Goal: Transaction & Acquisition: Purchase product/service

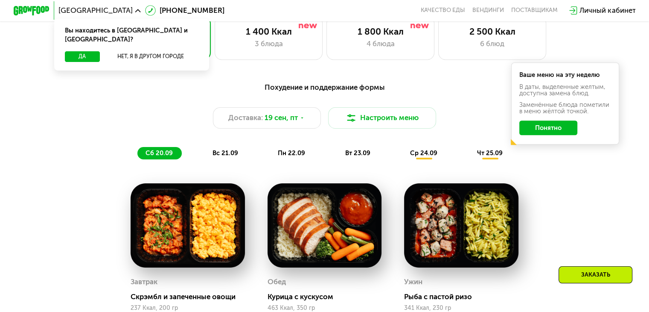
scroll to position [598, 0]
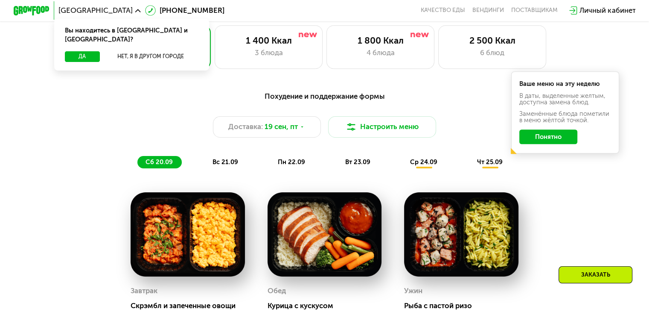
click at [213, 166] on span "вс 21.09" at bounding box center [226, 162] width 26 height 8
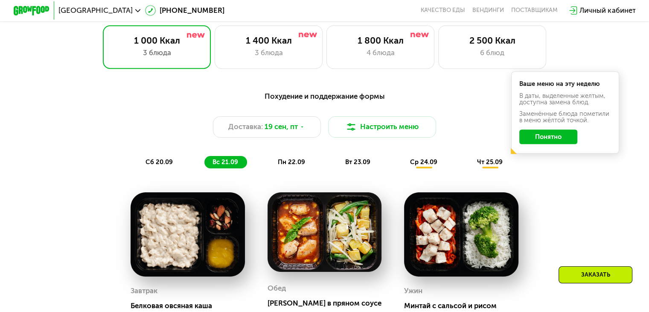
click at [286, 163] on span "пн 22.09" at bounding box center [291, 162] width 27 height 8
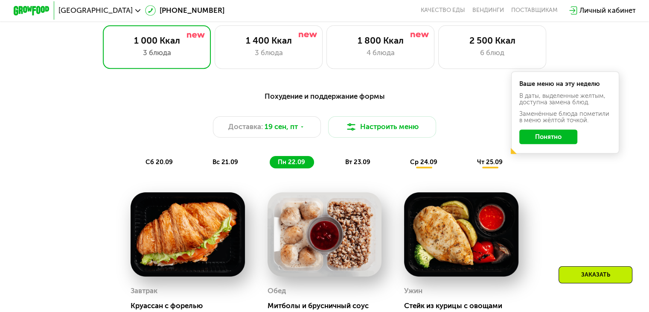
click at [351, 163] on span "вт 23.09" at bounding box center [357, 162] width 25 height 8
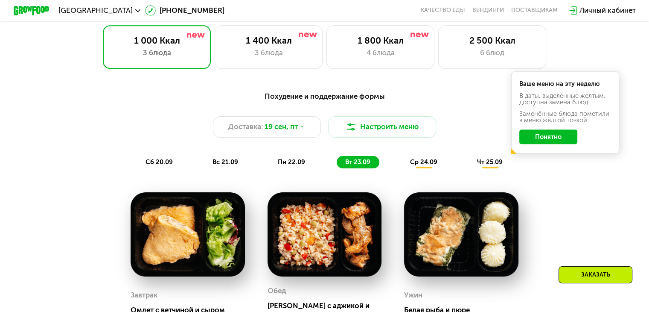
click at [417, 161] on div "ср 24.09" at bounding box center [424, 162] width 44 height 13
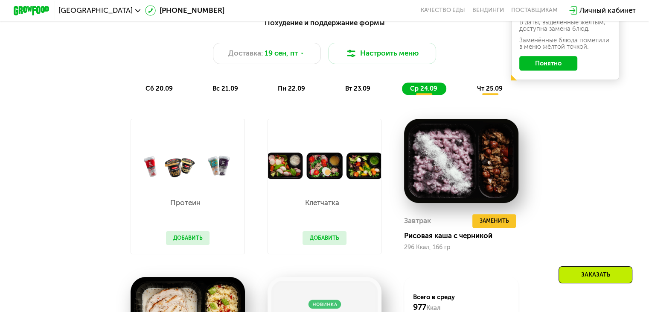
scroll to position [640, 0]
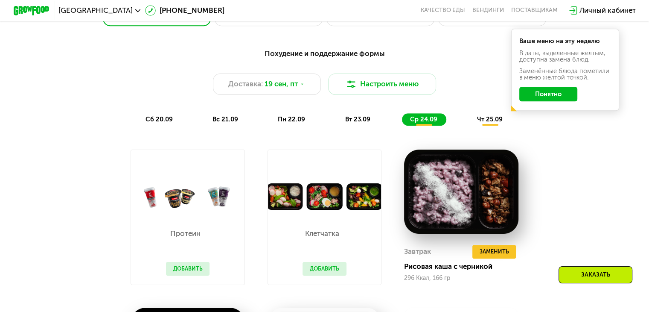
click at [491, 123] on span "чт 25.09" at bounding box center [490, 119] width 26 height 8
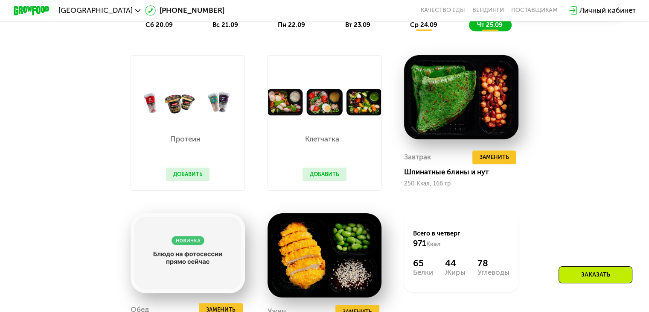
scroll to position [726, 0]
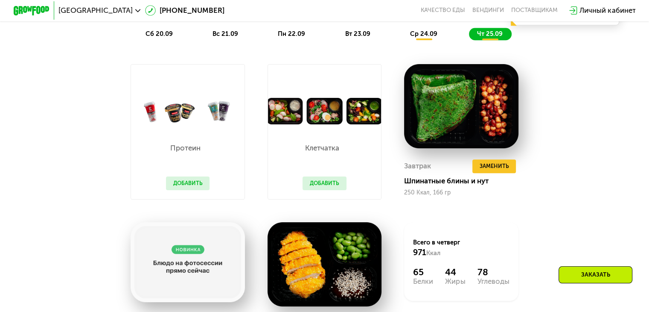
click at [347, 120] on img at bounding box center [325, 111] width 114 height 26
click at [304, 117] on img at bounding box center [325, 111] width 114 height 26
click at [322, 185] on button "Добавить" at bounding box center [325, 183] width 44 height 14
click at [323, 190] on button "Добавить" at bounding box center [325, 183] width 44 height 14
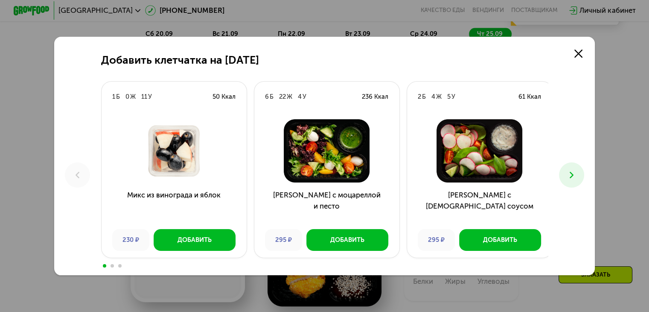
click at [565, 171] on button at bounding box center [571, 174] width 25 height 25
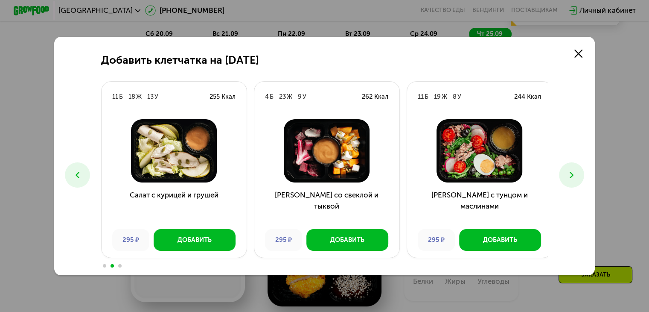
click at [565, 171] on button at bounding box center [571, 174] width 25 height 25
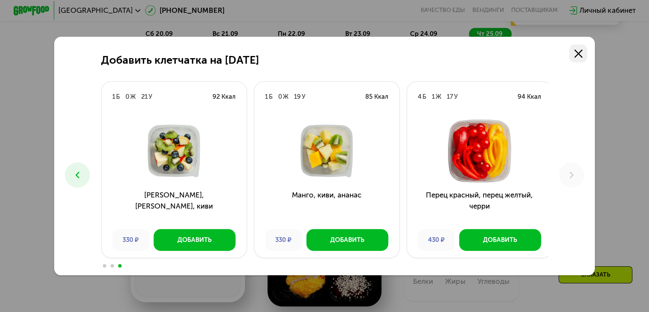
click at [580, 50] on icon at bounding box center [578, 54] width 8 height 8
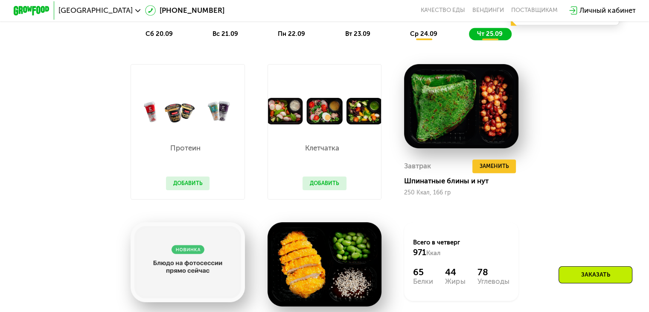
click at [191, 141] on div "Протеин Добавить" at bounding box center [188, 161] width 62 height 75
click at [192, 188] on button "Добавить" at bounding box center [188, 183] width 44 height 14
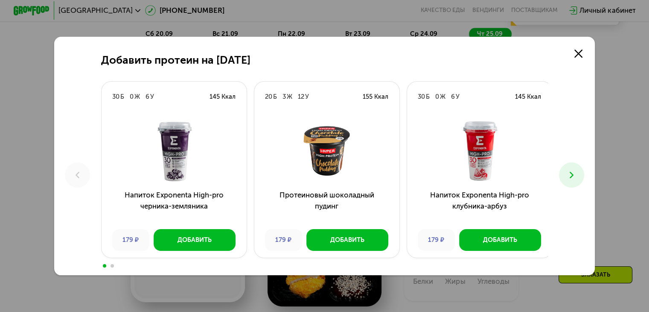
click at [581, 173] on button at bounding box center [571, 174] width 25 height 25
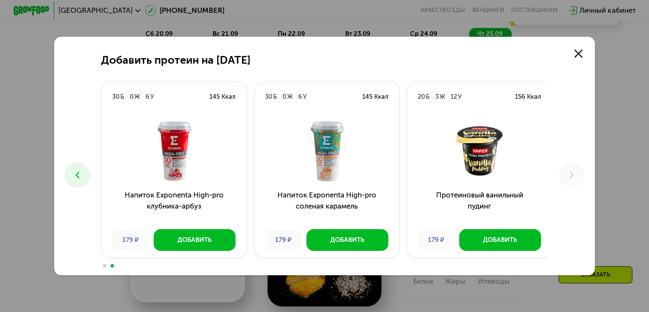
click at [65, 173] on button at bounding box center [77, 174] width 25 height 25
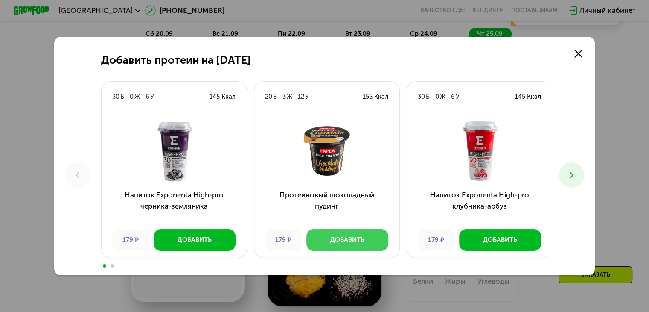
click at [361, 243] on div "Добавить" at bounding box center [347, 239] width 34 height 9
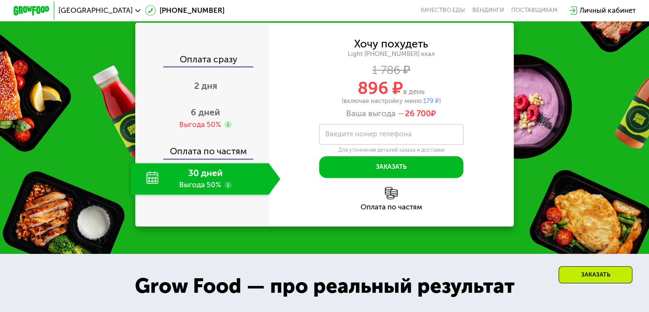
scroll to position [1195, 0]
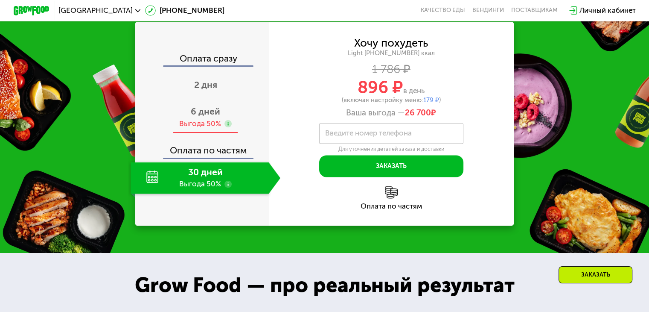
click at [191, 117] on span "6 дней" at bounding box center [205, 111] width 29 height 11
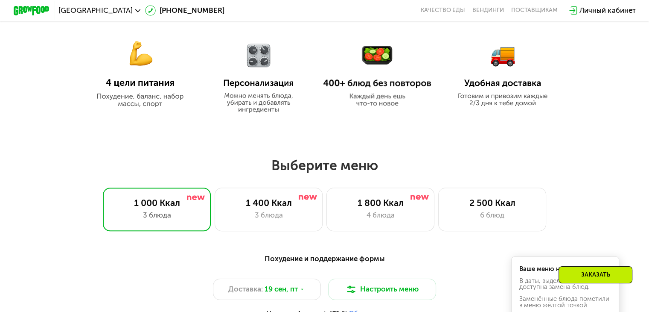
scroll to position [427, 0]
